Goal: Transaction & Acquisition: Subscribe to service/newsletter

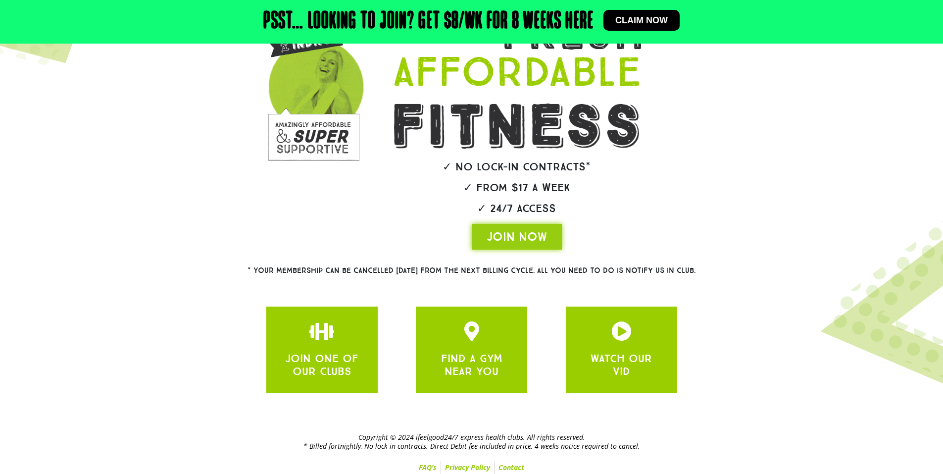
scroll to position [138, 0]
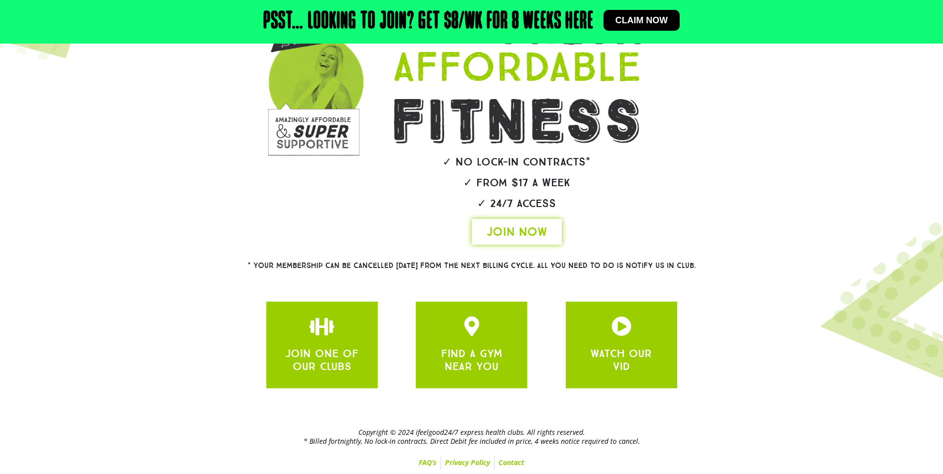
click at [529, 233] on span "JOIN NOW" at bounding box center [517, 232] width 60 height 16
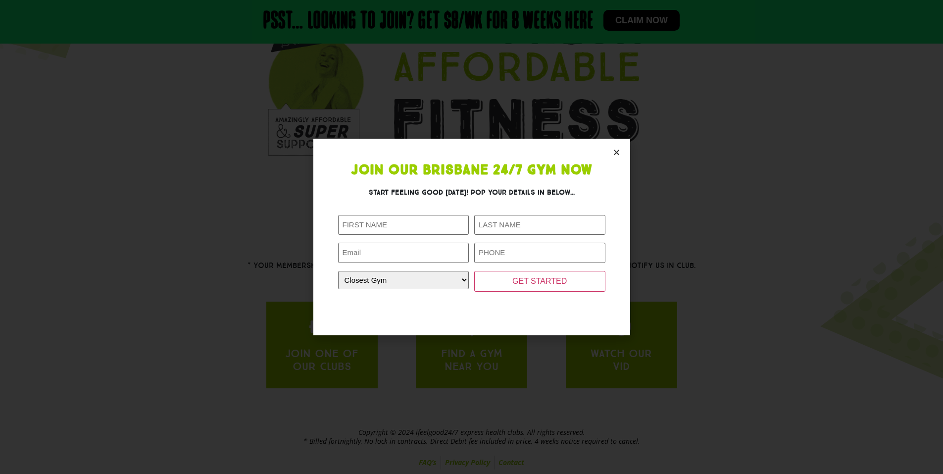
click at [615, 149] on icon "Close" at bounding box center [616, 152] width 7 height 7
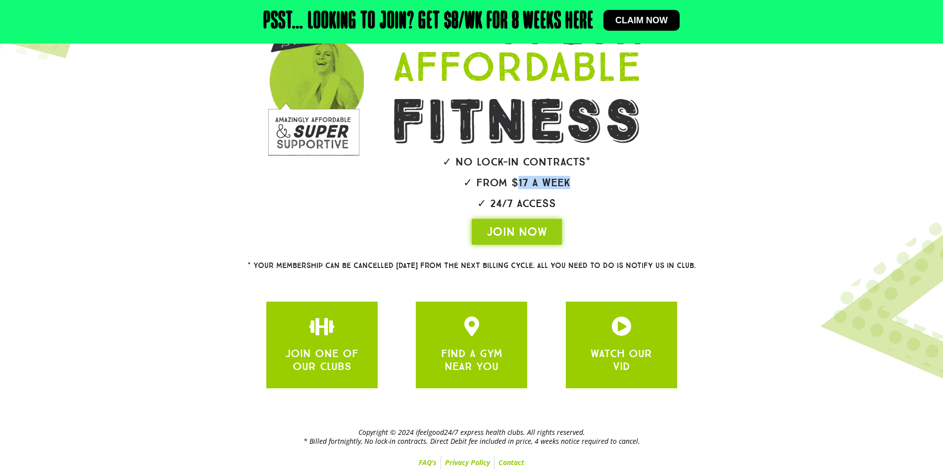
drag, startPoint x: 517, startPoint y: 183, endPoint x: 581, endPoint y: 188, distance: 64.1
click at [582, 189] on div "✓ No lock-in contracts* ✓ From $17 a week ✓ 24/7 Access JOIN NOW" at bounding box center [517, 116] width 316 height 265
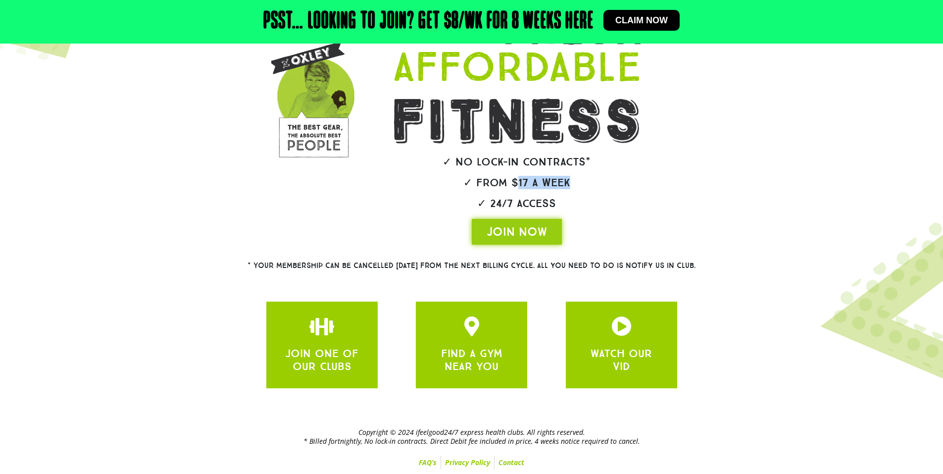
click at [581, 188] on div "✓ No lock-in contracts* ✓ From $17 a week ✓ 24/7 Access JOIN NOW" at bounding box center [517, 116] width 316 height 265
drag, startPoint x: 581, startPoint y: 183, endPoint x: 495, endPoint y: 185, distance: 86.1
click at [495, 185] on h2 "✓ From $17 a week" at bounding box center [517, 182] width 306 height 11
drag, startPoint x: 463, startPoint y: 184, endPoint x: 595, endPoint y: 178, distance: 131.8
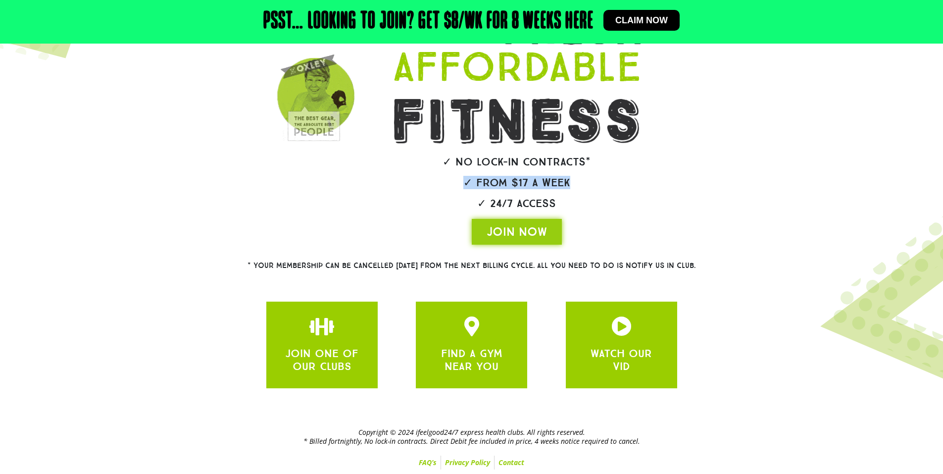
click at [595, 178] on h2 "✓ From $17 a week" at bounding box center [517, 182] width 306 height 11
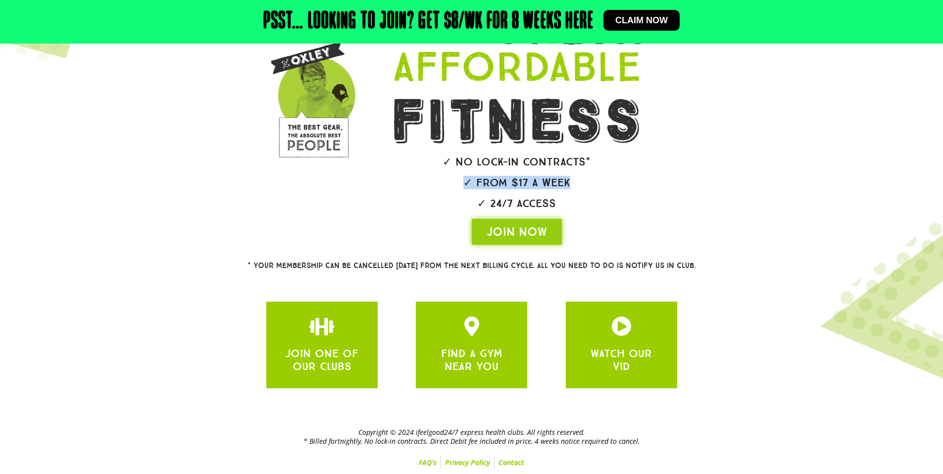
click at [595, 178] on h2 "✓ From $17 a week" at bounding box center [517, 182] width 306 height 11
drag, startPoint x: 589, startPoint y: 177, endPoint x: 463, endPoint y: 176, distance: 125.2
click at [463, 176] on div "✓ No lock-in contracts* ✓ From $17 a week ✓ 24/7 Access JOIN NOW" at bounding box center [517, 116] width 316 height 265
drag, startPoint x: 501, startPoint y: 187, endPoint x: 600, endPoint y: 192, distance: 99.1
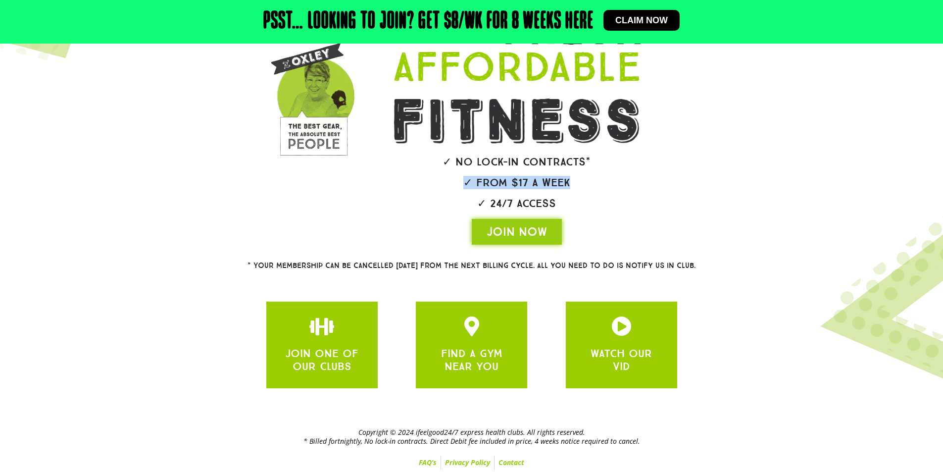
click at [600, 192] on div "✓ No lock-in contracts* ✓ From $17 a week ✓ 24/7 Access JOIN NOW" at bounding box center [517, 116] width 316 height 265
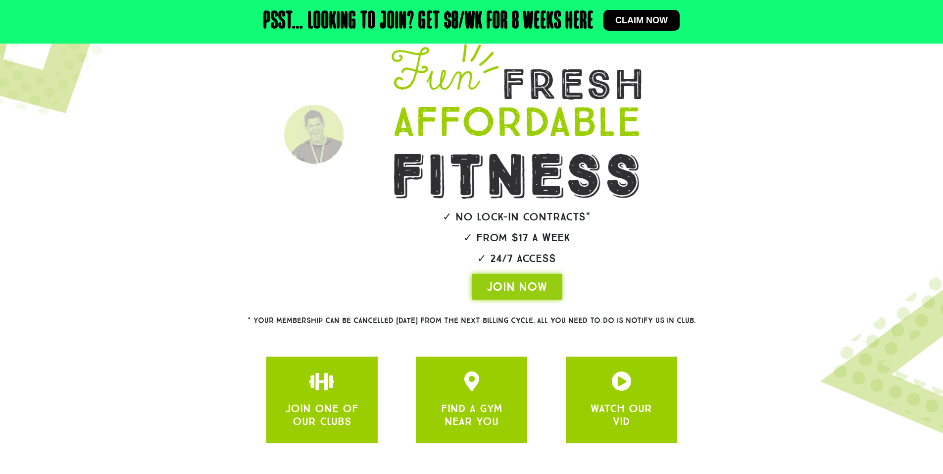
scroll to position [99, 0]
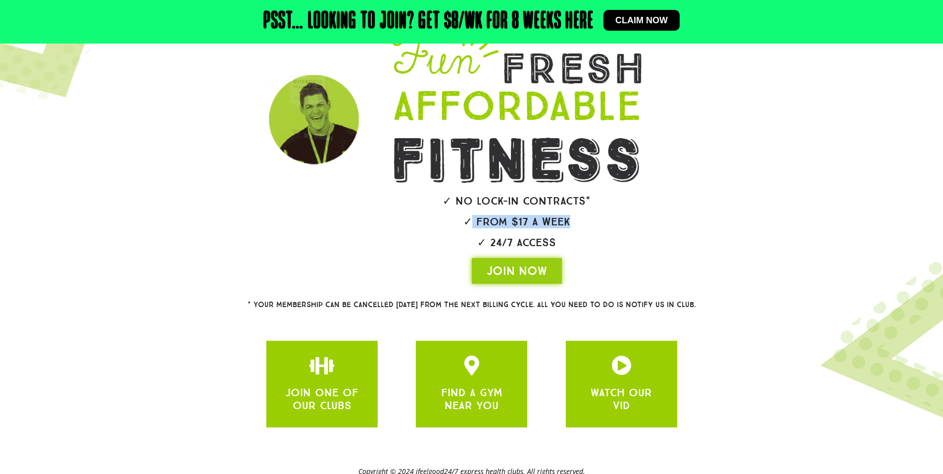
drag, startPoint x: 575, startPoint y: 229, endPoint x: 590, endPoint y: 230, distance: 15.4
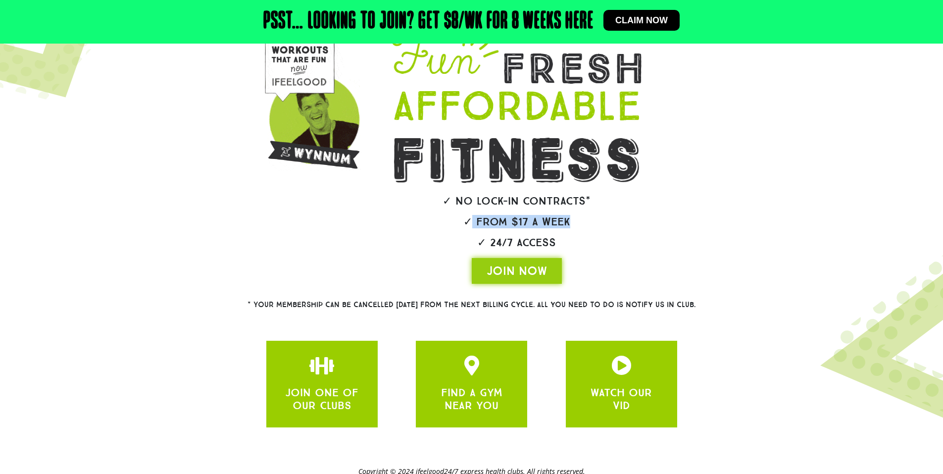
click at [590, 230] on div "✓ No lock-in contracts* ✓ From $17 a week ✓ 24/7 Access JOIN NOW" at bounding box center [517, 155] width 316 height 265
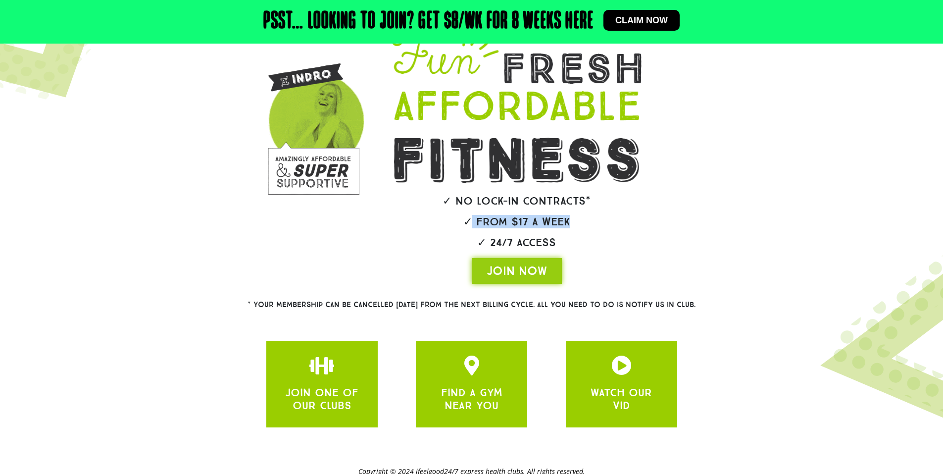
drag, startPoint x: 588, startPoint y: 223, endPoint x: 473, endPoint y: 225, distance: 115.4
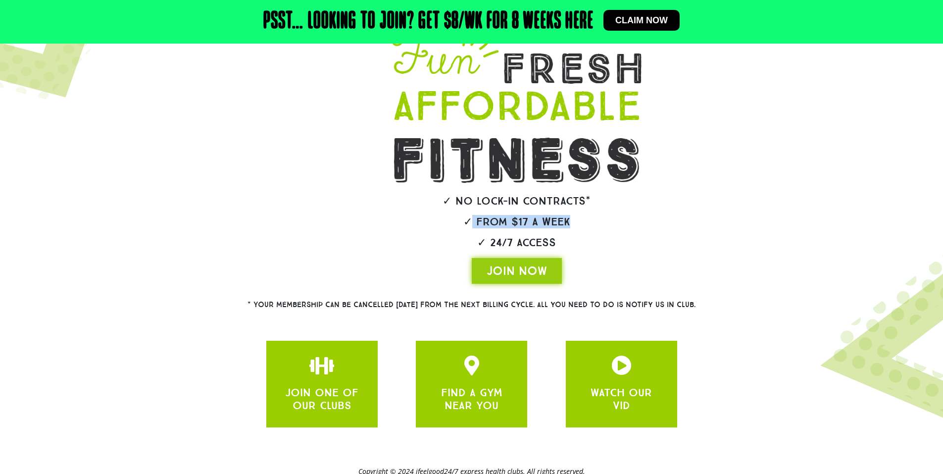
click at [472, 224] on h2 "✓ From $17 a week" at bounding box center [517, 221] width 306 height 11
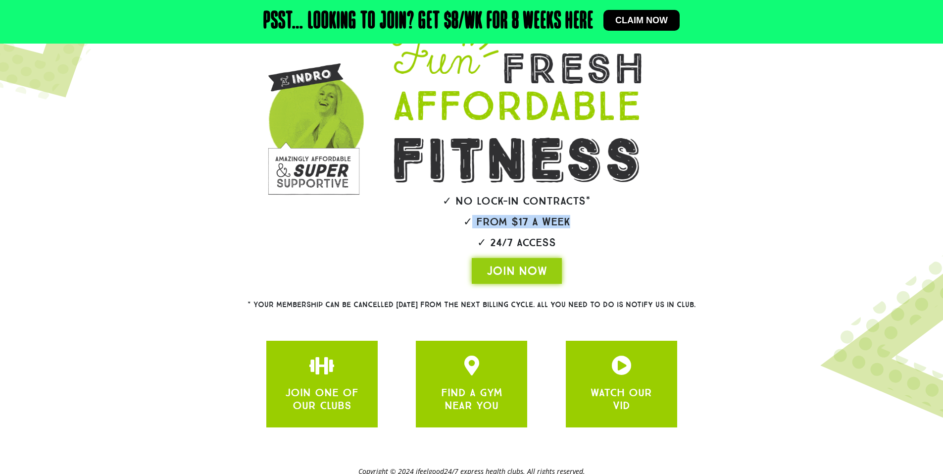
click at [473, 225] on h2 "✓ From $17 a week" at bounding box center [517, 221] width 306 height 11
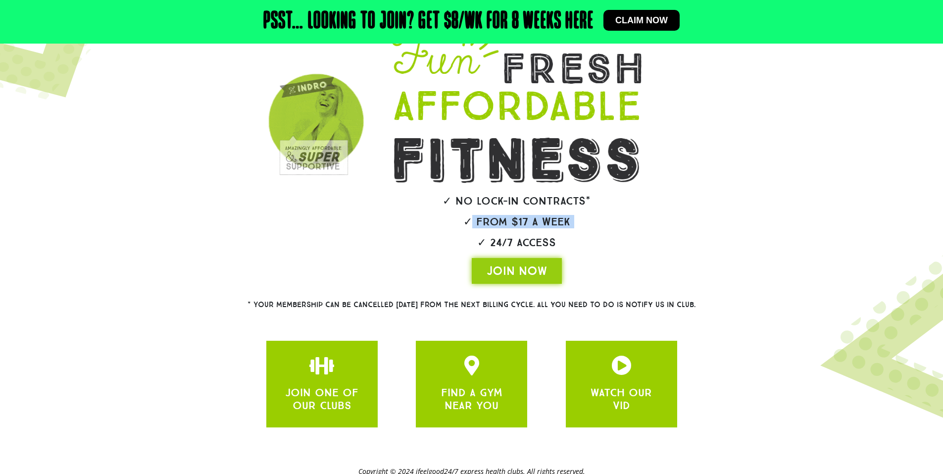
drag, startPoint x: 473, startPoint y: 225, endPoint x: 570, endPoint y: 222, distance: 97.6
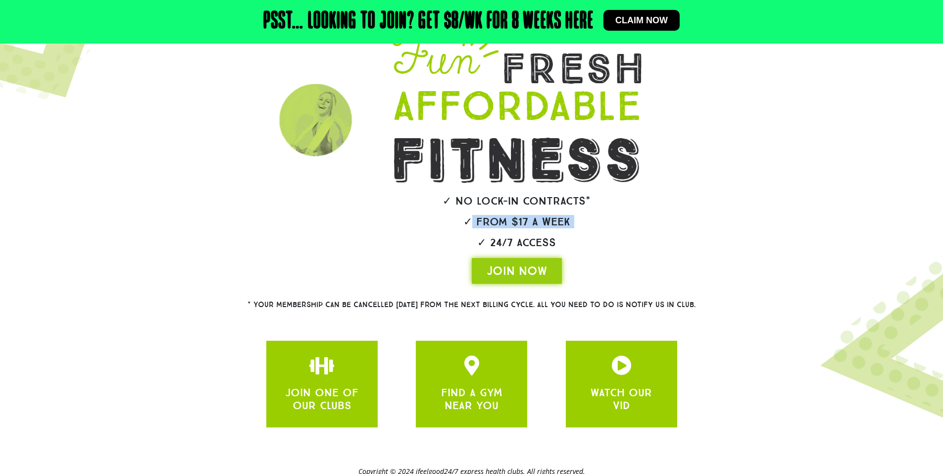
click at [570, 222] on h2 "✓ From $17 a week" at bounding box center [517, 221] width 306 height 11
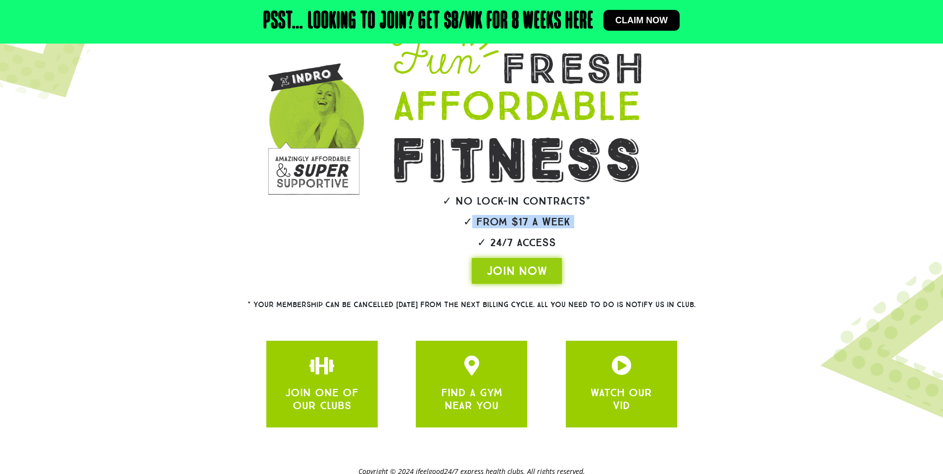
click at [570, 222] on h2 "✓ From $17 a week" at bounding box center [517, 221] width 306 height 11
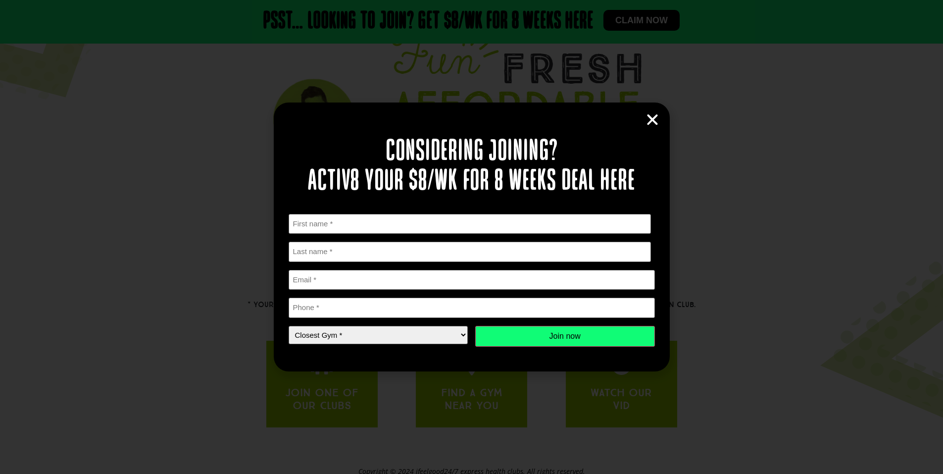
click at [654, 122] on icon "Close" at bounding box center [652, 119] width 15 height 15
